Goal: Task Accomplishment & Management: Use online tool/utility

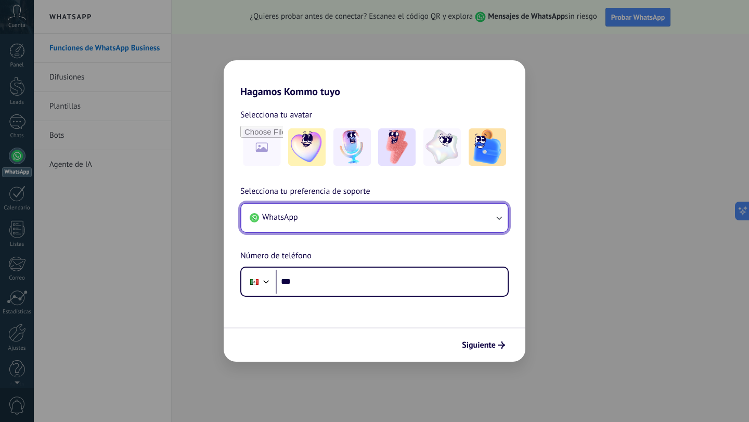
click at [329, 216] on button "WhatsApp" at bounding box center [374, 218] width 266 height 28
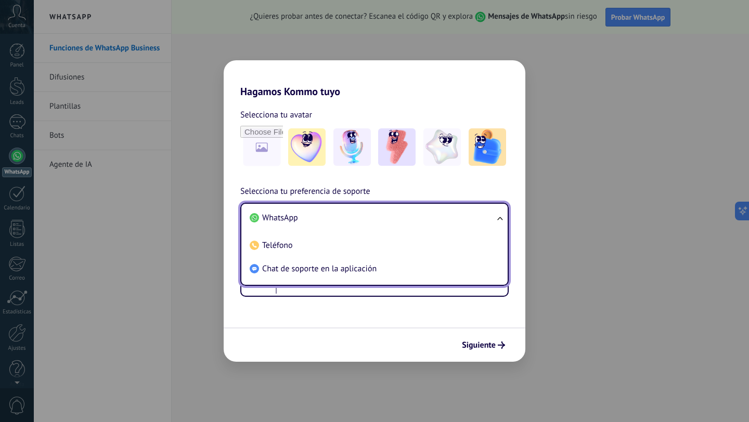
click at [457, 183] on div "Selecciona tu avatar Selecciona tu preferencia de soporte WhatsApp WhatsApp Tel…" at bounding box center [375, 197] width 302 height 199
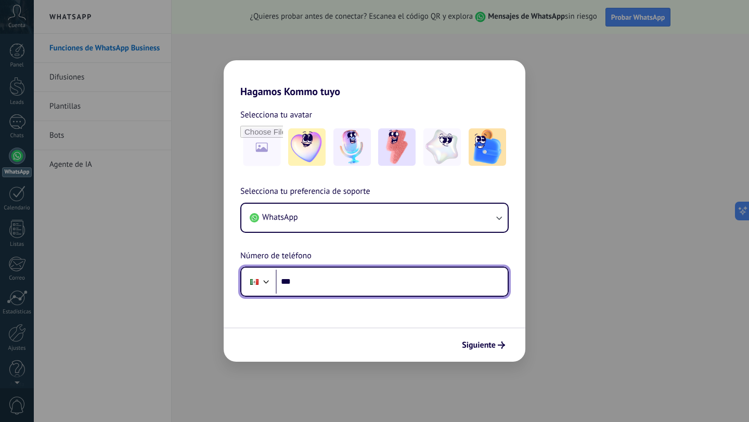
click at [329, 285] on input "***" at bounding box center [392, 282] width 232 height 24
type input "**********"
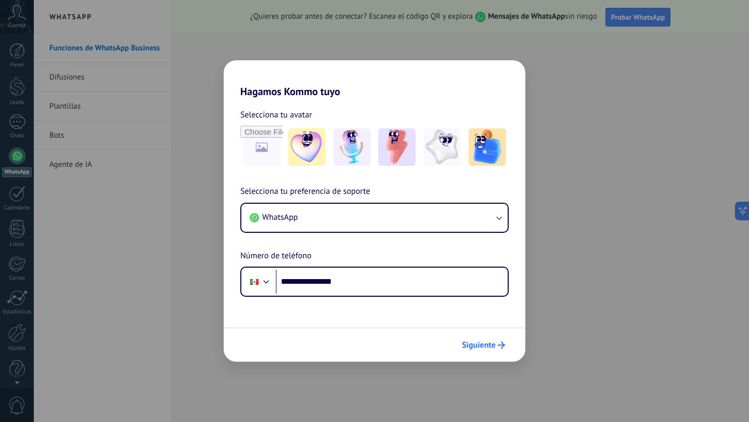
click at [476, 347] on span "Siguiente" at bounding box center [479, 345] width 34 height 7
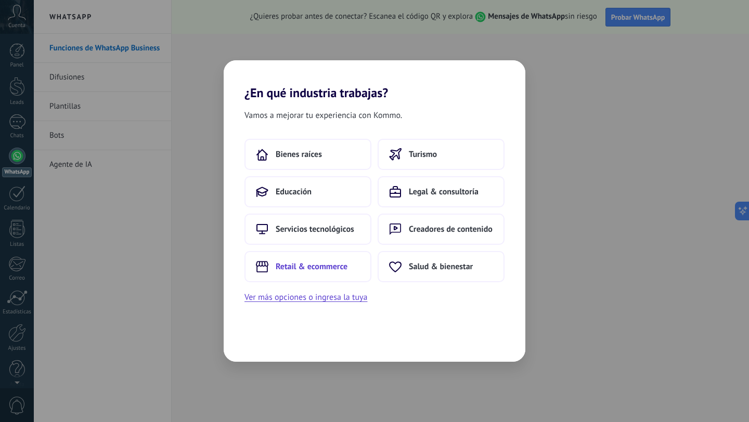
click at [338, 270] on span "Retail & ecommerce" at bounding box center [312, 267] width 72 height 10
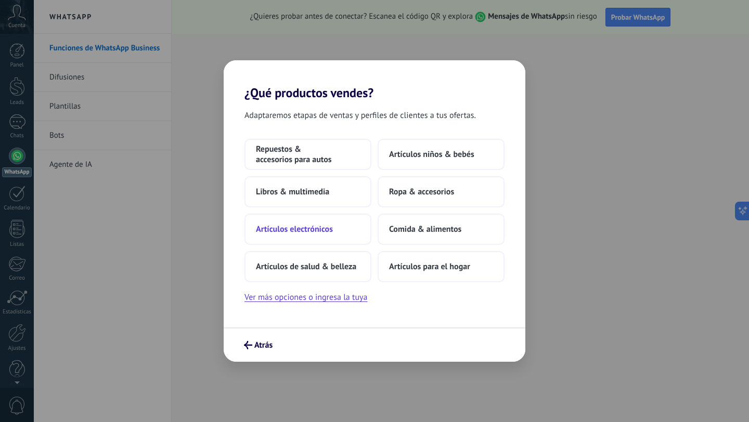
click at [329, 234] on span "Artículos electrónicos" at bounding box center [294, 229] width 77 height 10
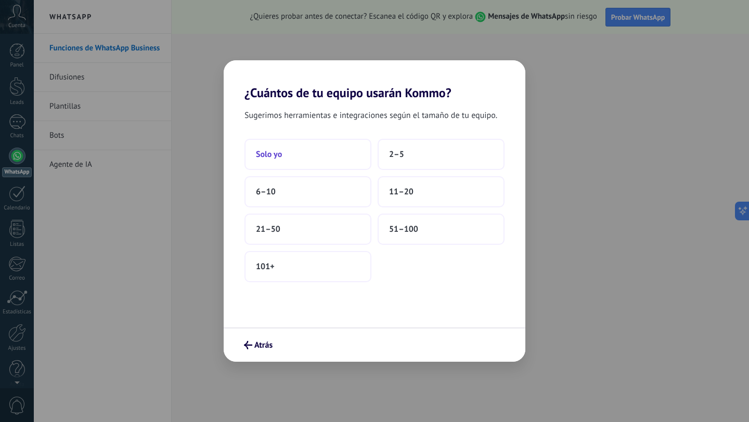
click at [327, 153] on button "Solo yo" at bounding box center [307, 154] width 127 height 31
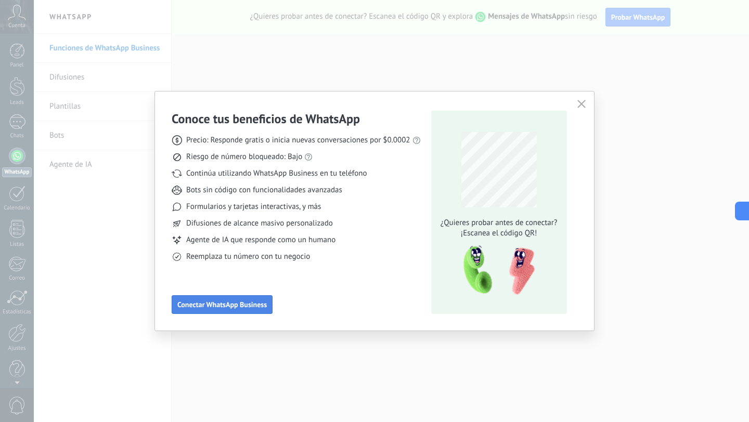
click at [254, 306] on span "Conectar WhatsApp Business" at bounding box center [221, 304] width 89 height 7
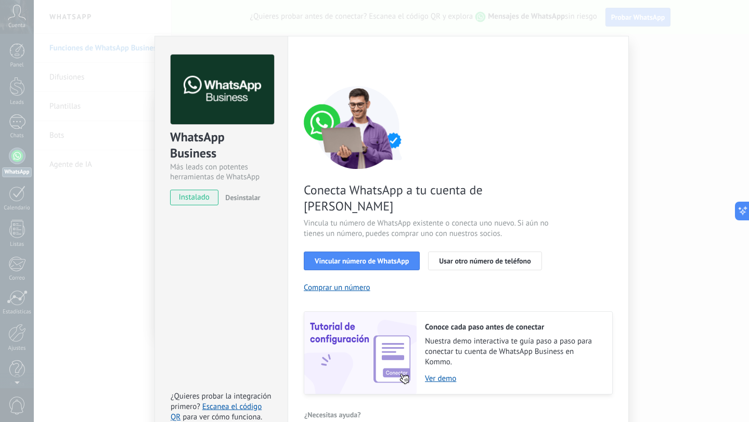
scroll to position [24, 0]
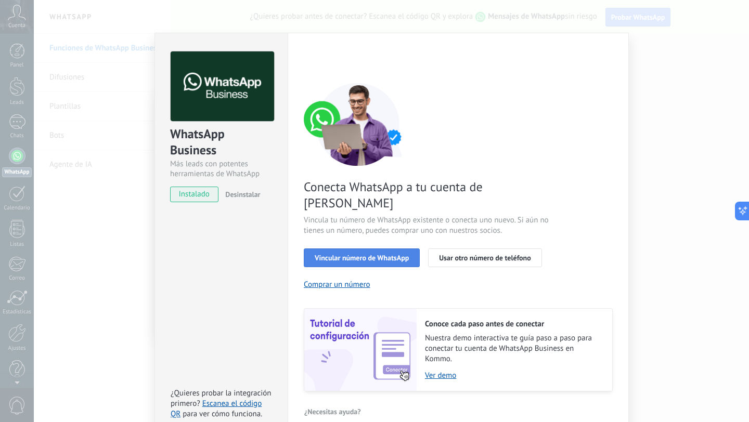
click at [339, 249] on button "Vincular número de WhatsApp" at bounding box center [362, 258] width 116 height 19
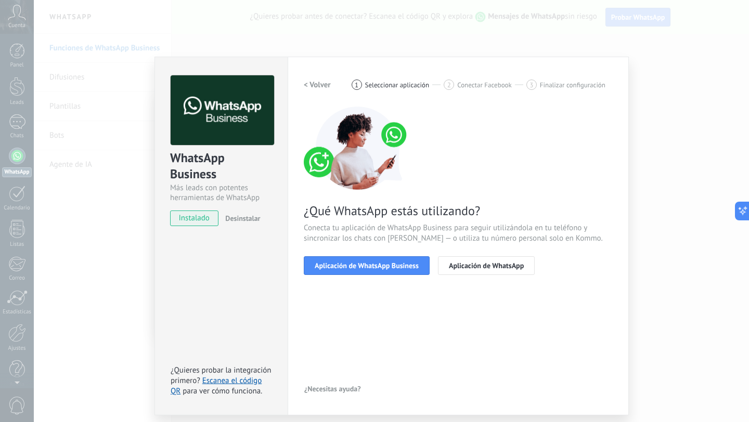
scroll to position [0, 0]
click at [378, 269] on span "Aplicación de WhatsApp Business" at bounding box center [367, 265] width 104 height 7
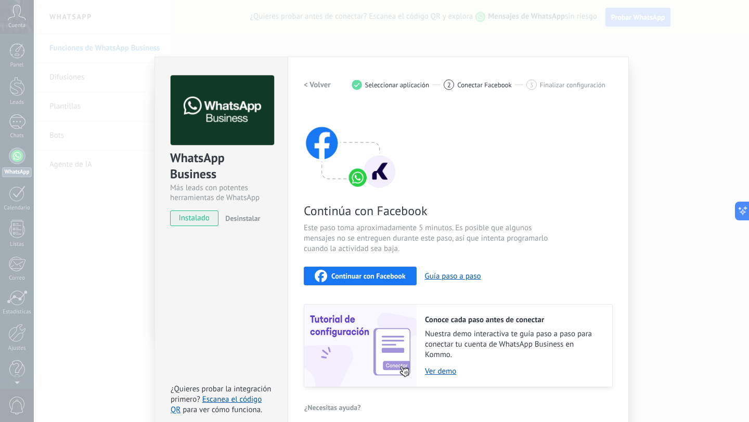
scroll to position [11, 0]
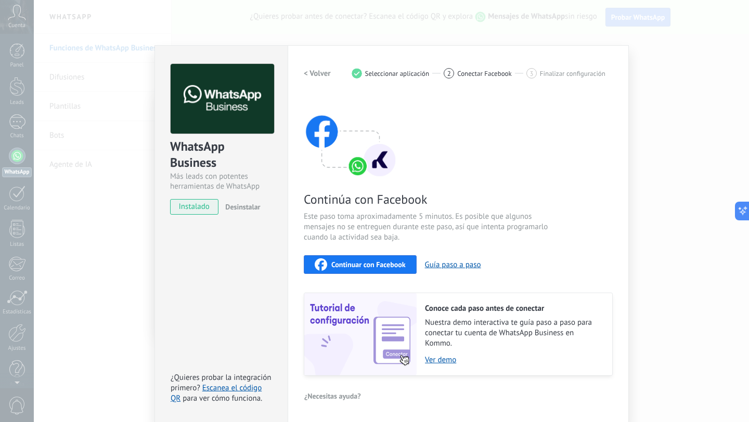
click at [378, 264] on span "Continuar con Facebook" at bounding box center [368, 264] width 74 height 7
